Goal: Find specific page/section: Find specific page/section

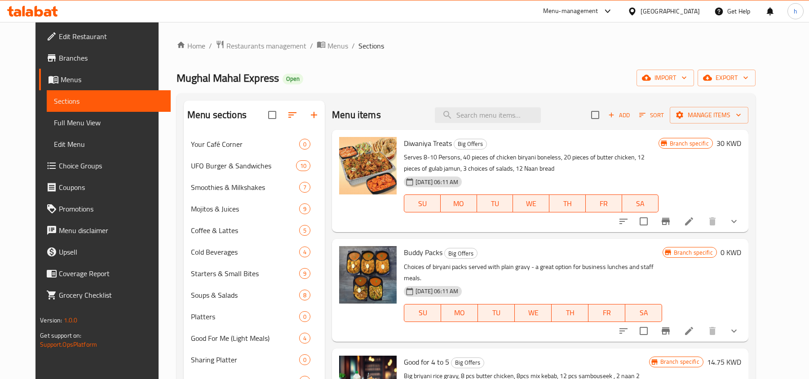
scroll to position [13, 0]
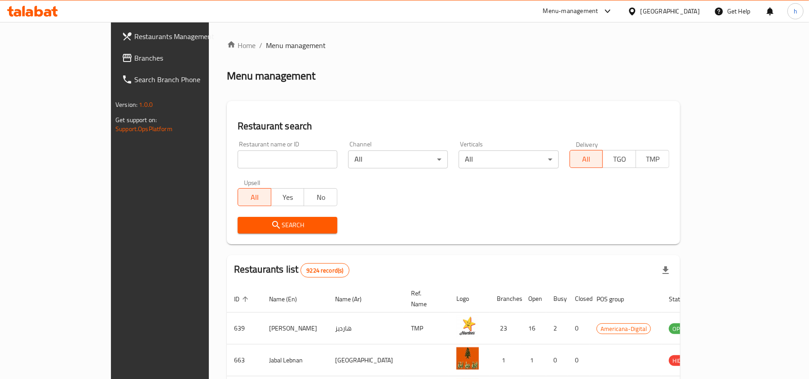
click at [134, 58] on span "Branches" at bounding box center [186, 58] width 105 height 11
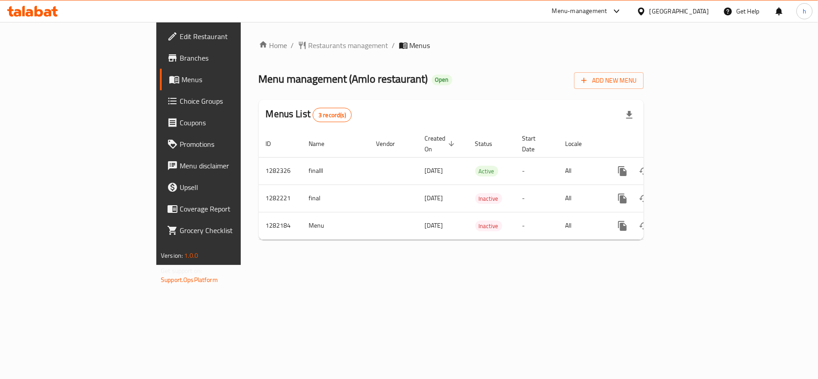
click at [50, 13] on icon at bounding box center [48, 13] width 8 height 8
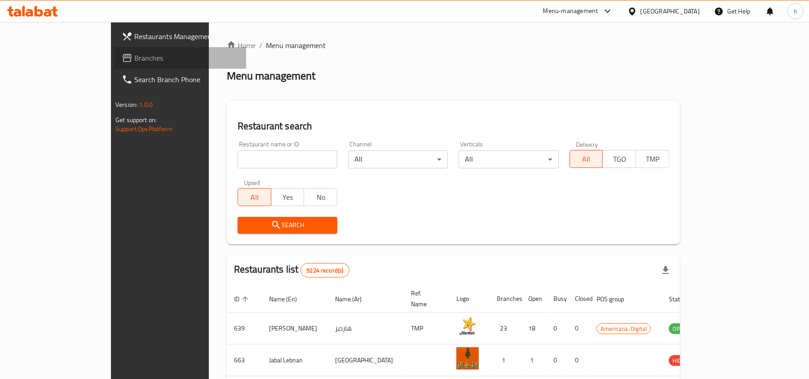
click at [134, 58] on span "Branches" at bounding box center [186, 58] width 105 height 11
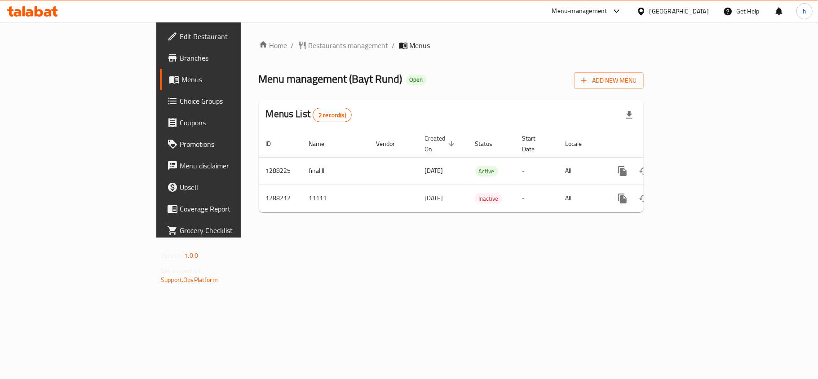
click at [671, 12] on div "[GEOGRAPHIC_DATA]" at bounding box center [679, 11] width 59 height 10
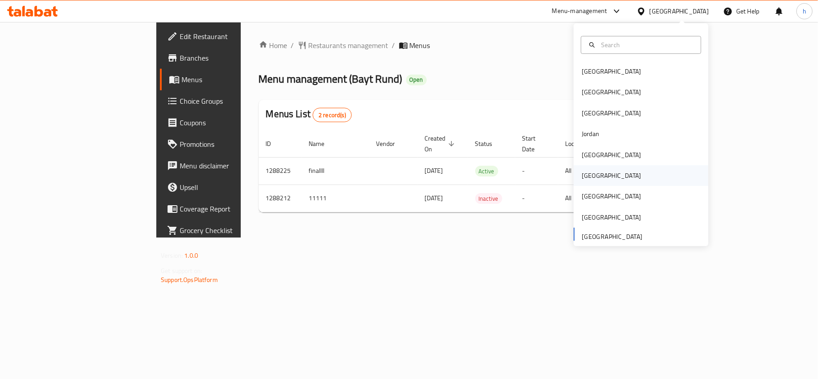
click at [588, 182] on div "[GEOGRAPHIC_DATA]" at bounding box center [612, 175] width 74 height 21
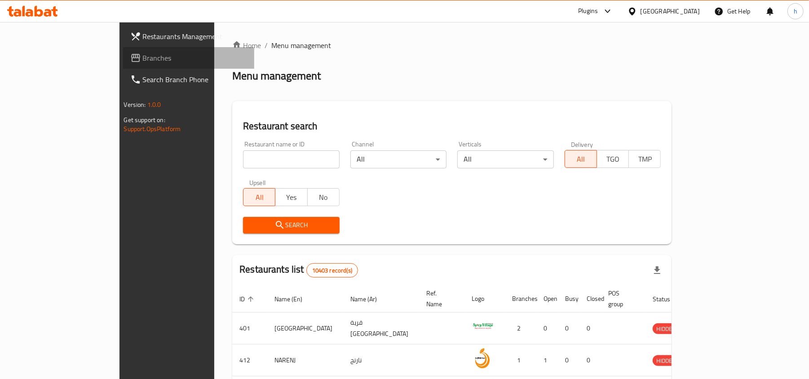
click at [143, 60] on span "Branches" at bounding box center [195, 58] width 105 height 11
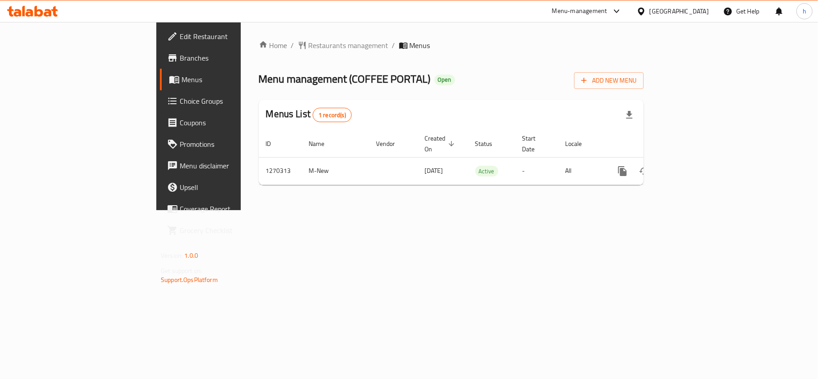
click at [42, 16] on icon at bounding box center [32, 11] width 51 height 11
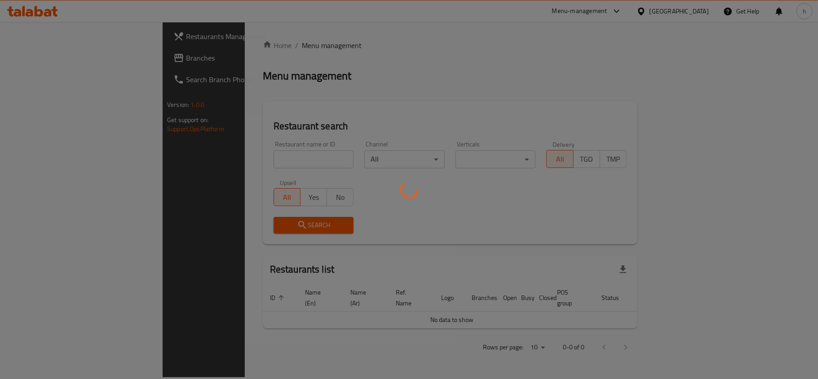
click at [31, 58] on div at bounding box center [409, 189] width 818 height 379
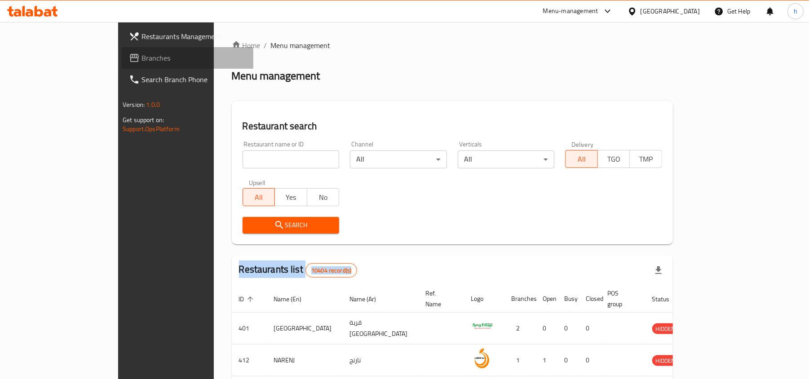
click at [142, 58] on span "Branches" at bounding box center [194, 58] width 105 height 11
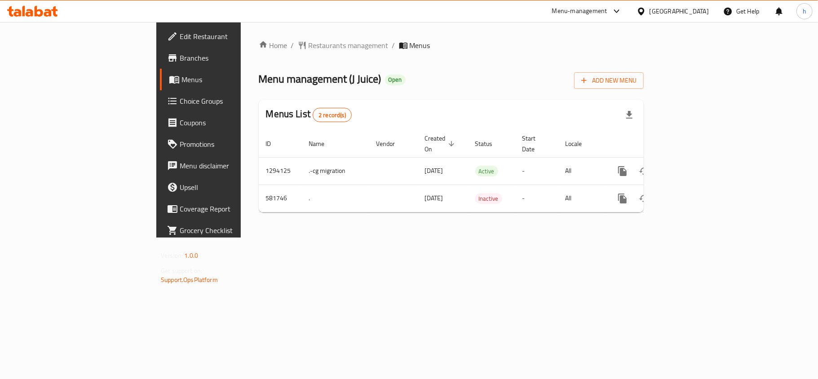
click at [646, 10] on icon at bounding box center [641, 11] width 9 height 9
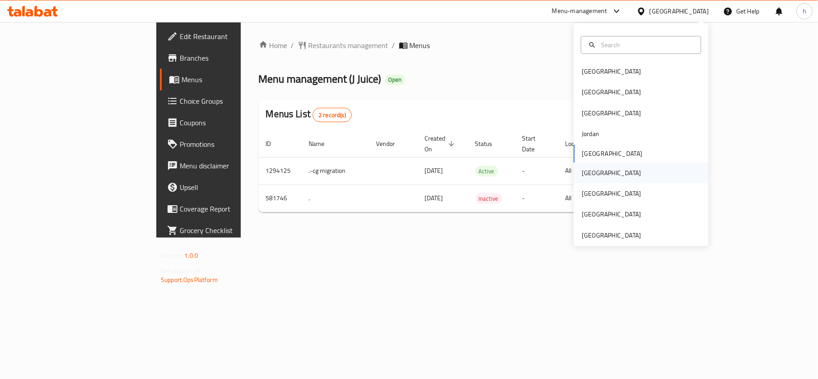
click at [596, 171] on div "[GEOGRAPHIC_DATA]" at bounding box center [612, 173] width 74 height 21
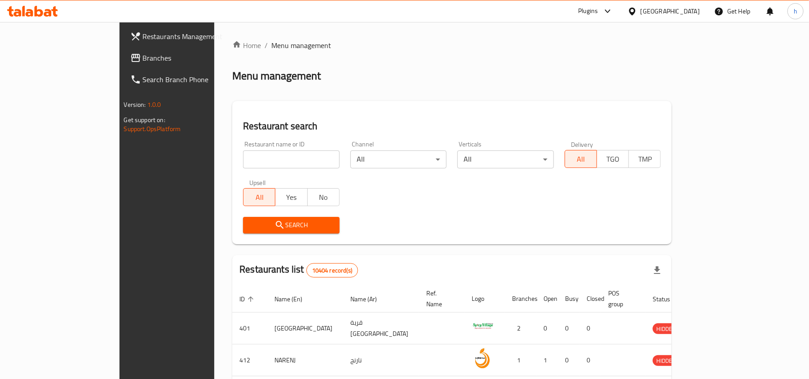
click at [32, 58] on div at bounding box center [404, 189] width 809 height 379
click at [143, 58] on span "Branches" at bounding box center [195, 58] width 105 height 11
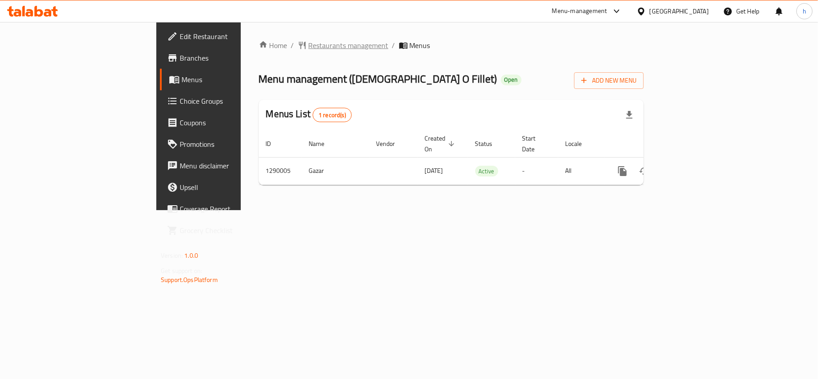
click at [309, 48] on span "Restaurants management" at bounding box center [349, 45] width 80 height 11
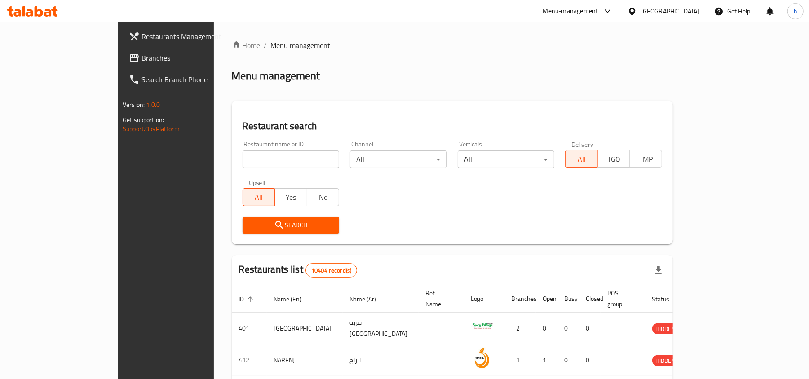
click at [243, 158] on input "search" at bounding box center [291, 160] width 97 height 18
paste input "698002"
type input "698002"
click at [250, 229] on span "Search" at bounding box center [291, 225] width 83 height 11
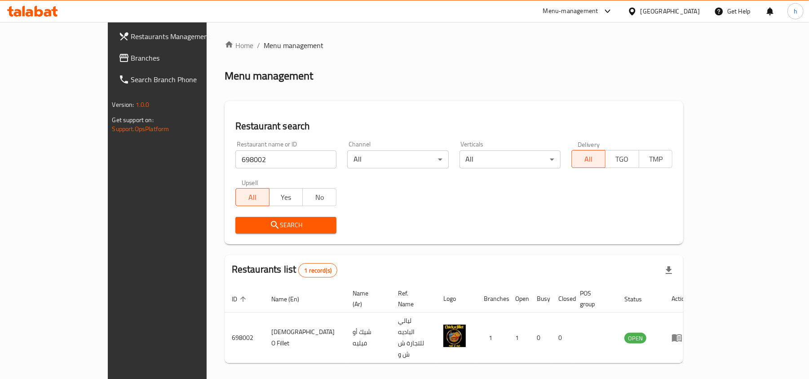
click at [35, 14] on icon at bounding box center [39, 11] width 9 height 11
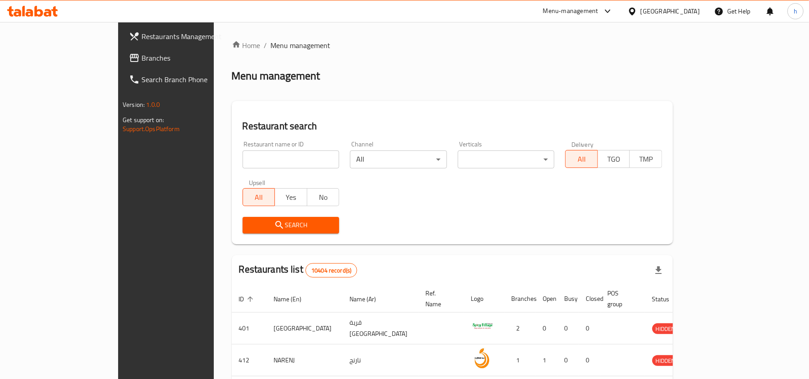
click at [122, 51] on link "Branches" at bounding box center [188, 58] width 132 height 22
